Goal: Information Seeking & Learning: Learn about a topic

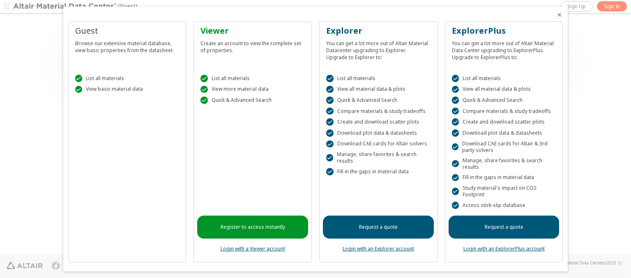
click at [556, 15] on icon "Close" at bounding box center [559, 15] width 7 height 7
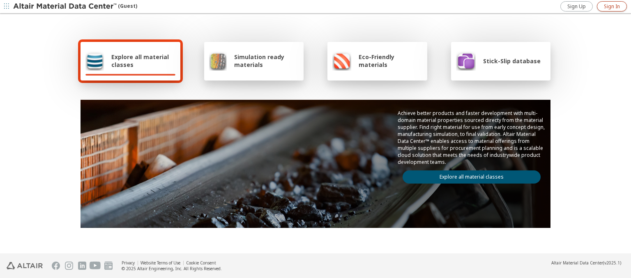
click at [612, 6] on span "Sign In" at bounding box center [612, 6] width 16 height 7
click at [65, 7] on img at bounding box center [65, 6] width 105 height 8
click at [140, 61] on span "Explore all material classes" at bounding box center [143, 61] width 64 height 16
click at [468, 175] on link "Explore all material classes" at bounding box center [472, 176] width 138 height 13
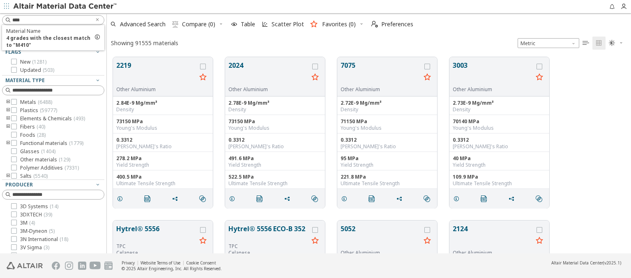
scroll to position [196, 518]
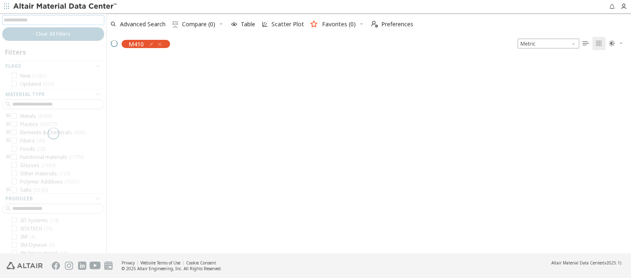
scroll to position [195, 518]
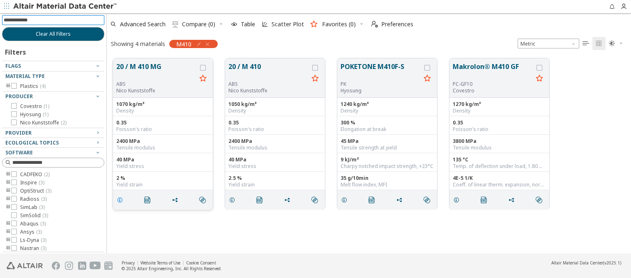
click at [121, 199] on icon "grid" at bounding box center [120, 200] width 7 height 7
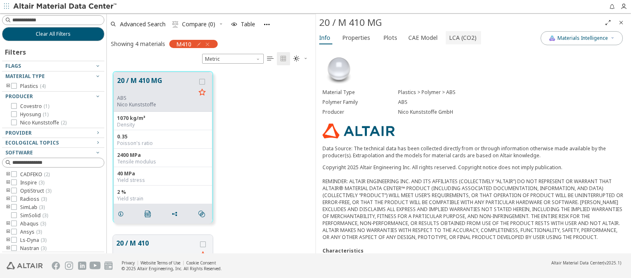
click at [458, 37] on span "LCA (CO2)" at bounding box center [463, 37] width 28 height 13
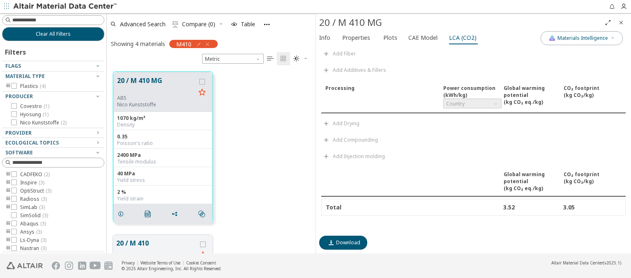
scroll to position [107, 0]
click at [65, 7] on img at bounding box center [65, 6] width 105 height 8
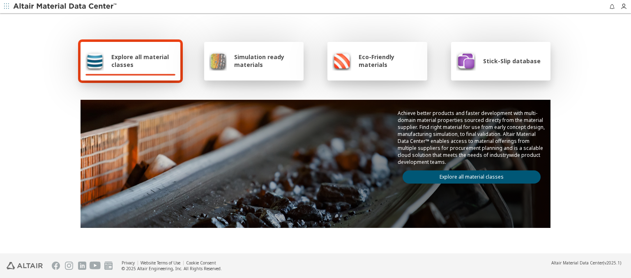
click at [494, 179] on link "Explore all material classes" at bounding box center [472, 176] width 138 height 13
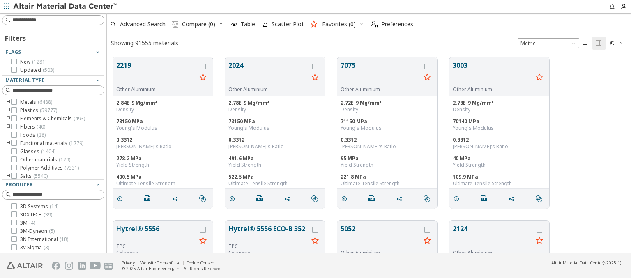
scroll to position [196, 518]
click at [79, 17] on input at bounding box center [54, 20] width 101 height 9
type input "****"
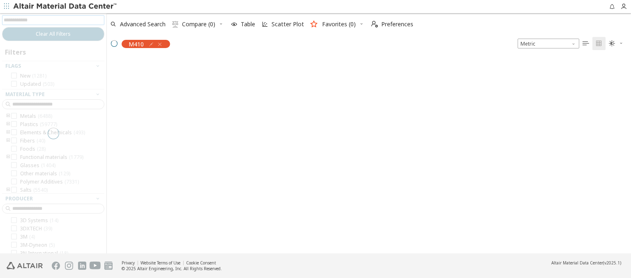
scroll to position [195, 518]
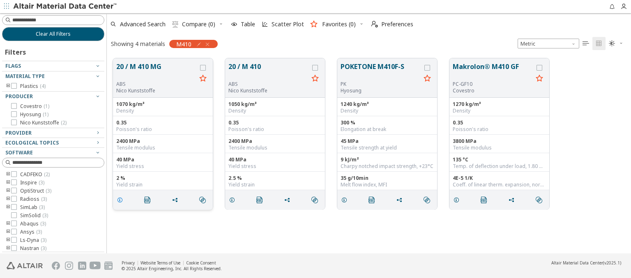
click at [120, 203] on icon "grid" at bounding box center [120, 200] width 7 height 7
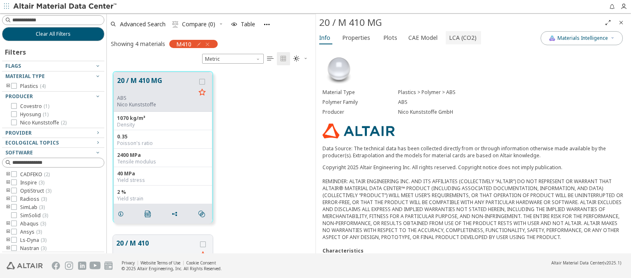
click at [456, 39] on span "LCA (CO2)" at bounding box center [463, 37] width 28 height 13
